Goal: Information Seeking & Learning: Learn about a topic

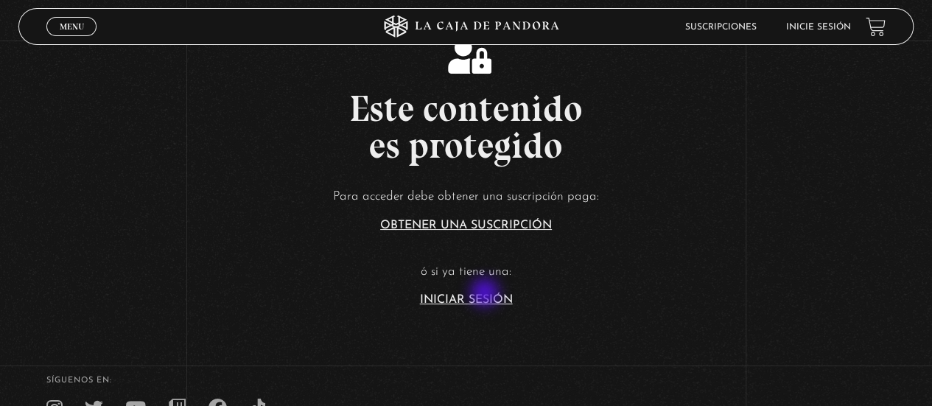
click at [486, 294] on link "Iniciar Sesión" at bounding box center [466, 300] width 93 height 12
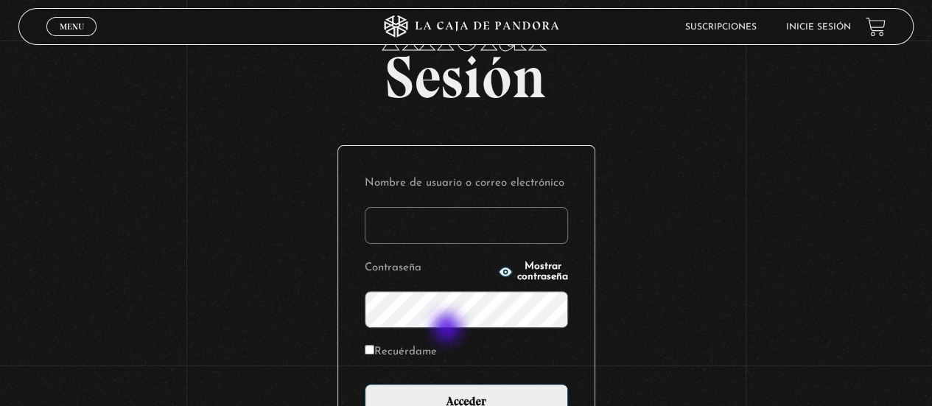
scroll to position [221, 0]
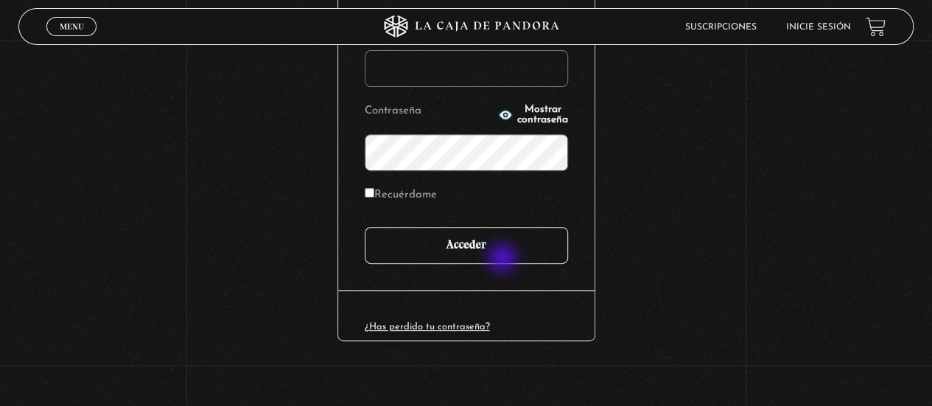
type input "arllegar.24@gmail.com"
click at [505, 253] on input "Acceder" at bounding box center [466, 245] width 203 height 37
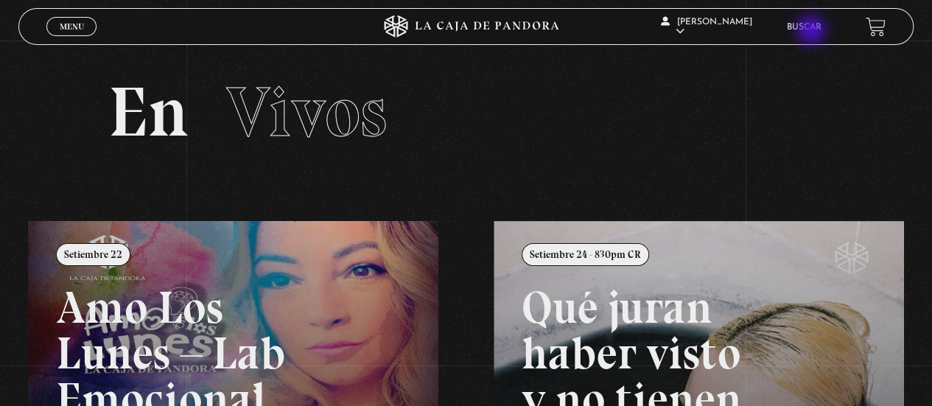
click at [813, 32] on link "Buscar" at bounding box center [804, 27] width 35 height 9
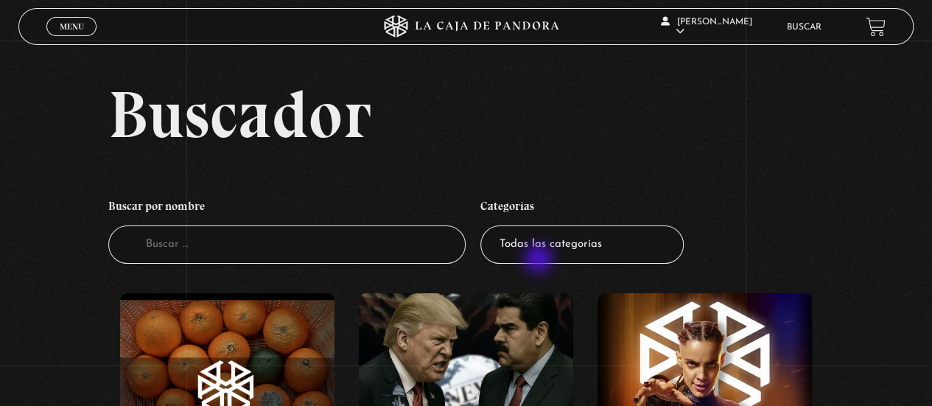
click at [540, 260] on select "Todas las categorías 11:11 Humanitario (1) Amo los Lunes (3) Análisis de series…" at bounding box center [581, 244] width 203 height 39
select select "nuevo-orden-mundial-nwo"
click at [486, 225] on select "Todas las categorías 11:11 Humanitario (1) Amo los Lunes (3) Análisis de series…" at bounding box center [581, 244] width 203 height 39
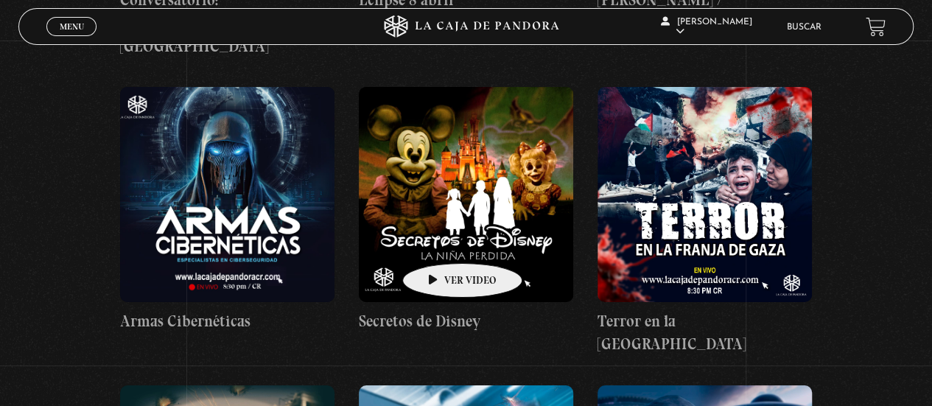
scroll to position [2358, 0]
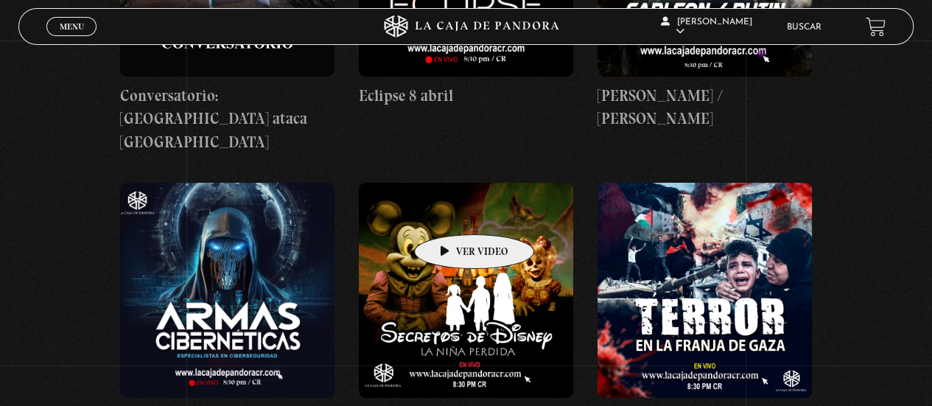
click at [451, 212] on figure at bounding box center [466, 290] width 214 height 214
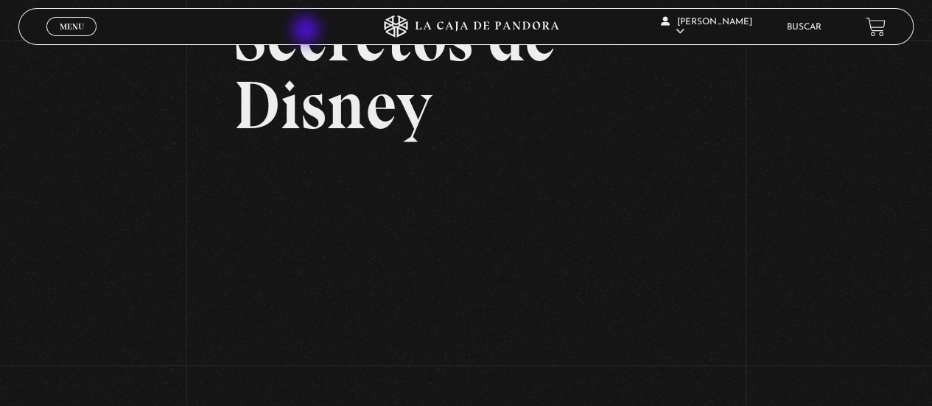
scroll to position [74, 0]
